Goal: Check status: Check status

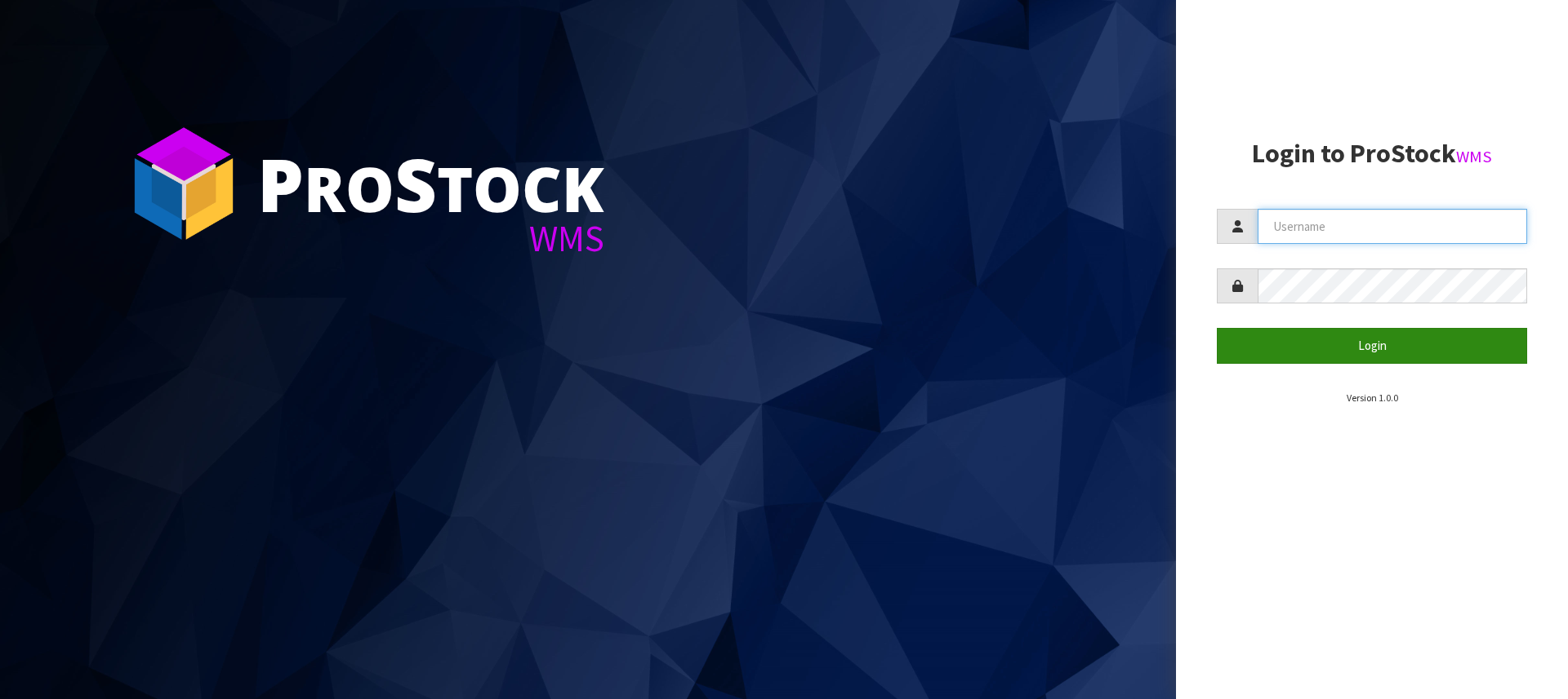
type input "[PERSON_NAME][EMAIL_ADDRESS][DOMAIN_NAME]"
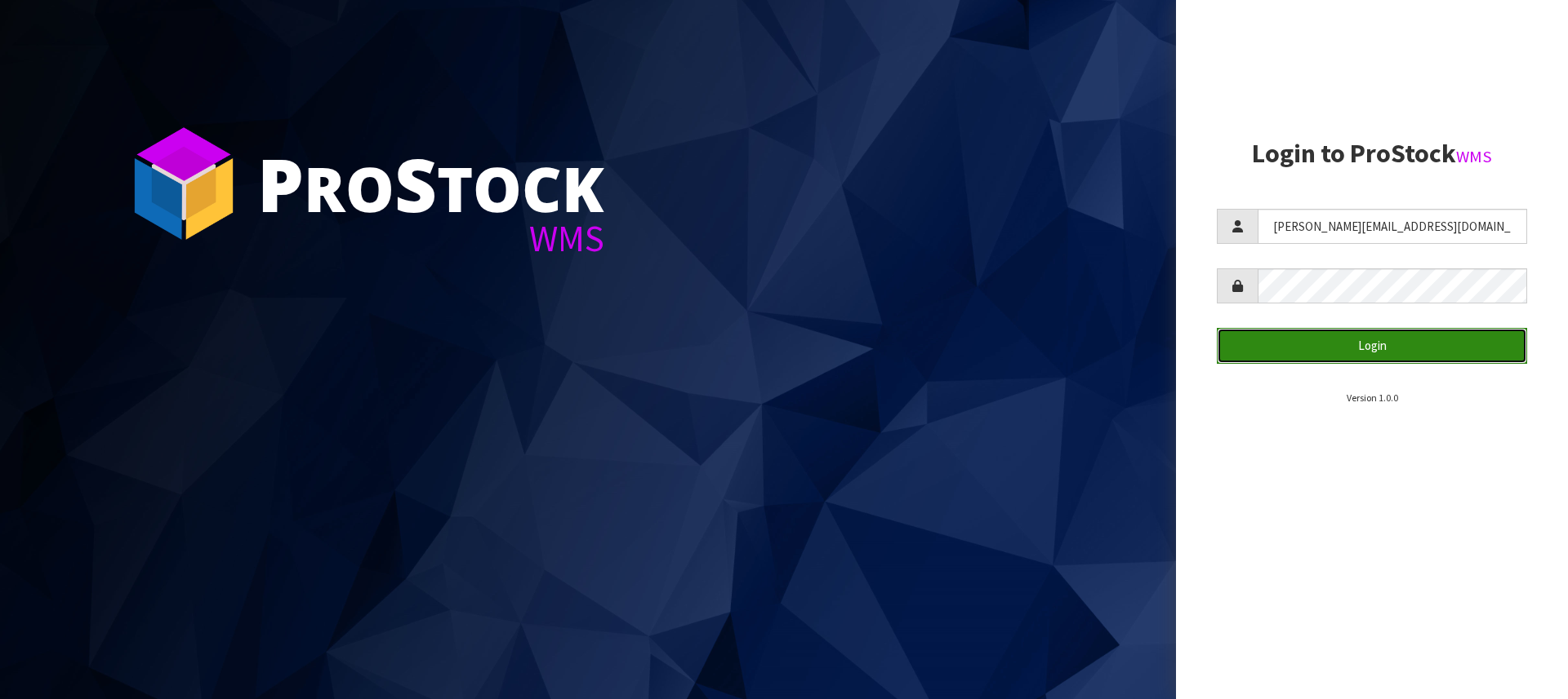
click at [1393, 355] on button "Login" at bounding box center [1372, 346] width 310 height 35
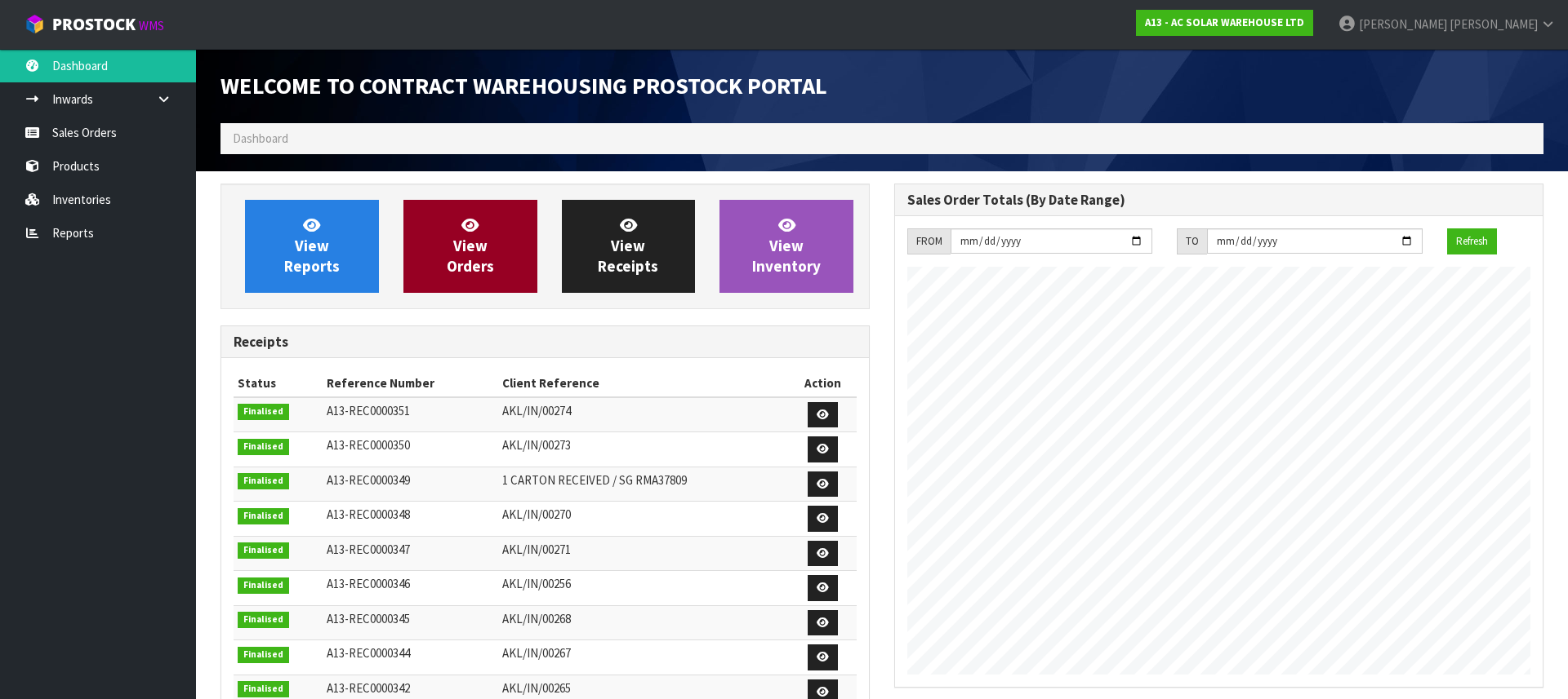
scroll to position [958, 673]
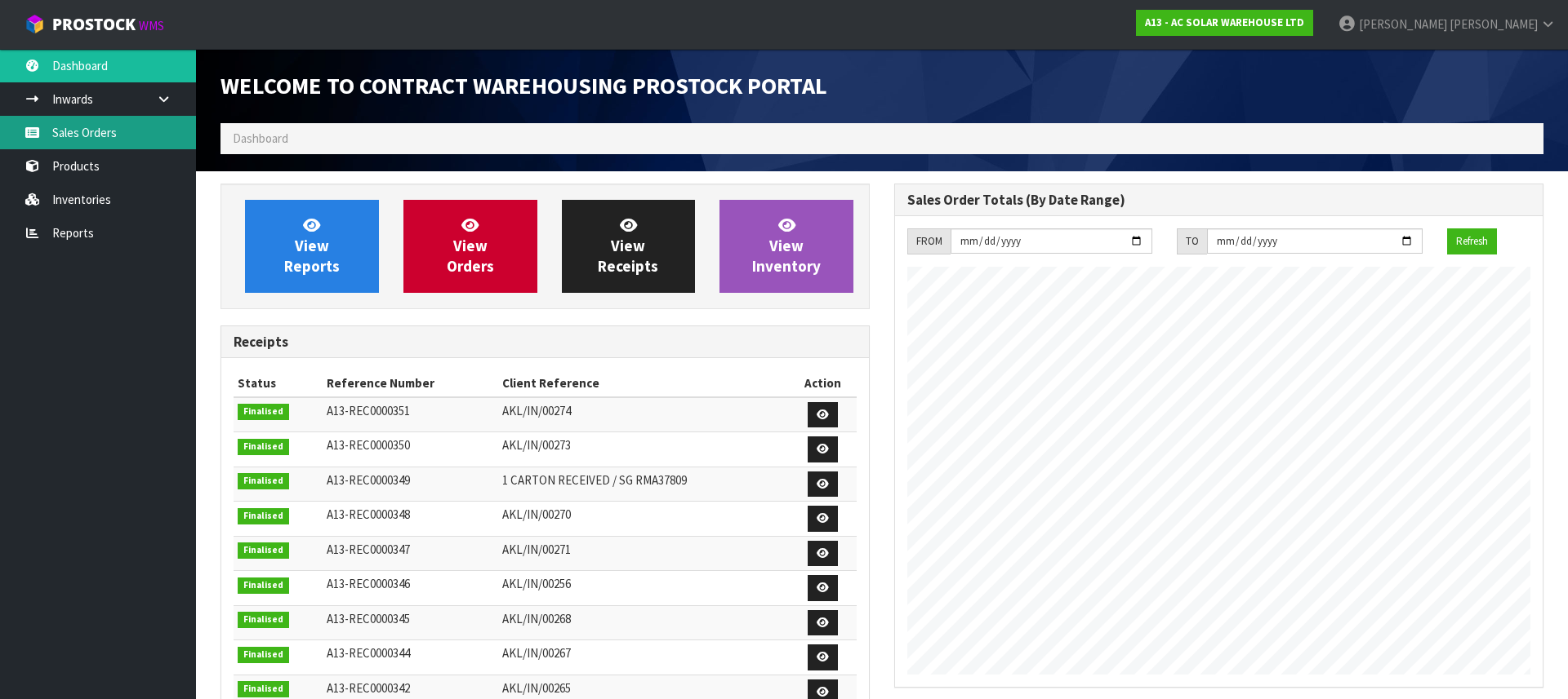
click at [45, 145] on link "Sales Orders" at bounding box center [97, 132] width 196 height 34
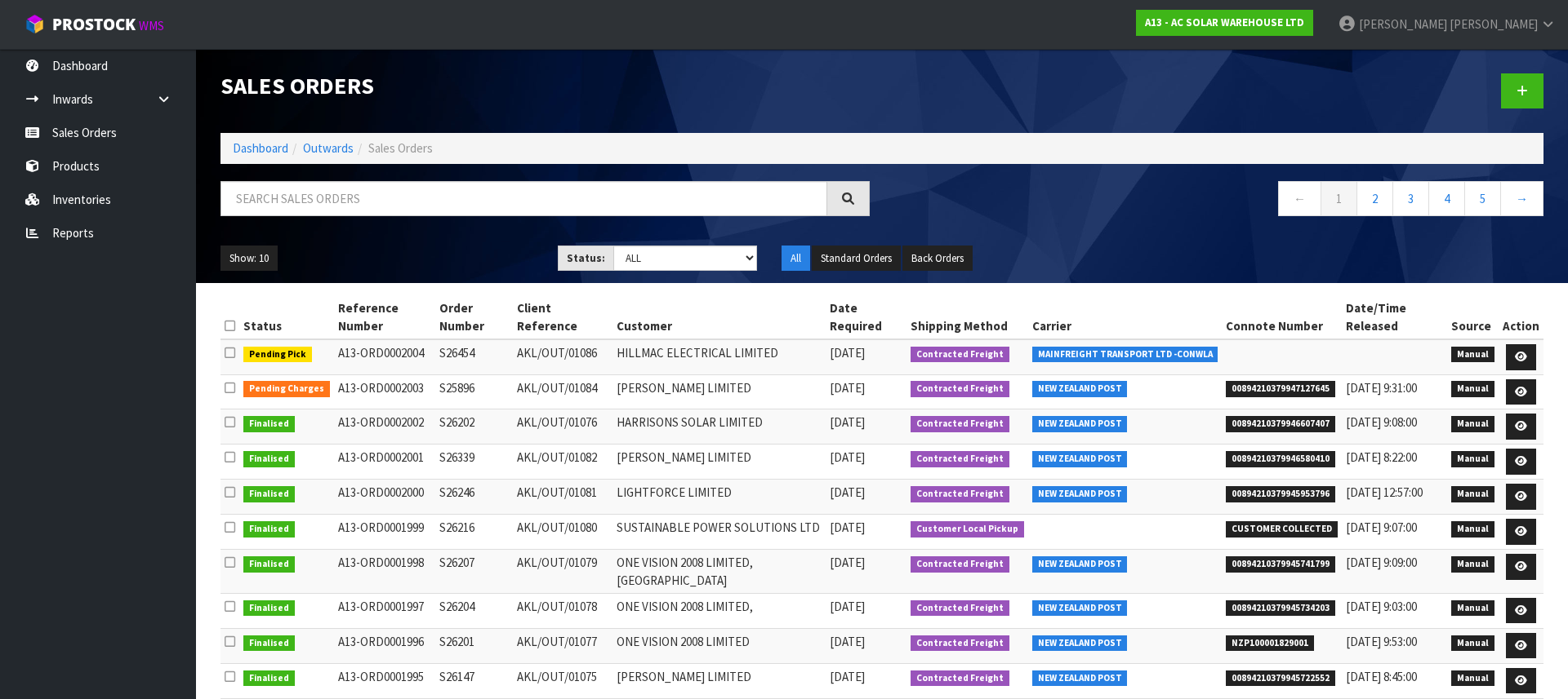
click at [1309, 459] on span "00894210379946580410" at bounding box center [1280, 459] width 110 height 16
copy span "00894210379946580410"
click at [1277, 388] on span "00894210379947127645" at bounding box center [1280, 389] width 110 height 16
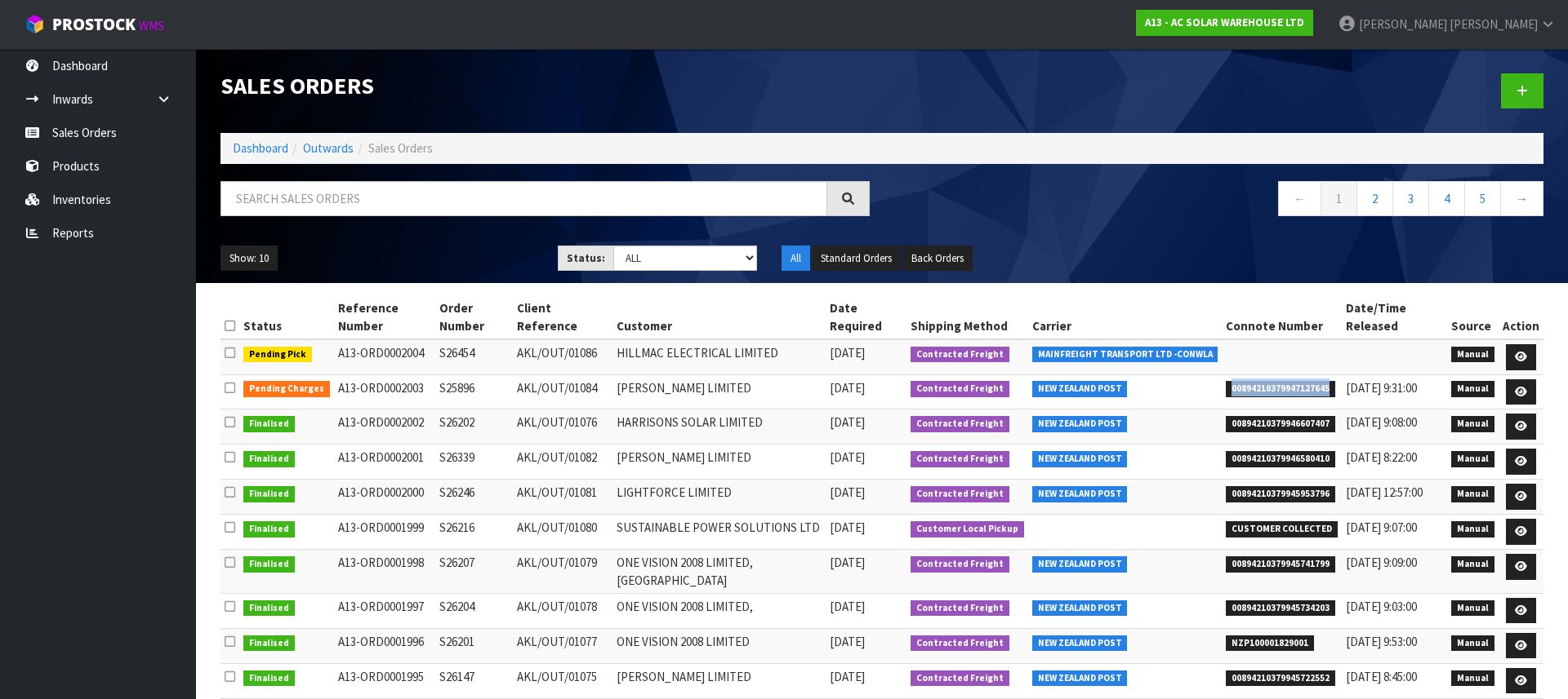
copy span "00894210379947127645"
click at [859, 394] on span "[DATE]" at bounding box center [847, 388] width 35 height 15
